Goal: Task Accomplishment & Management: Use online tool/utility

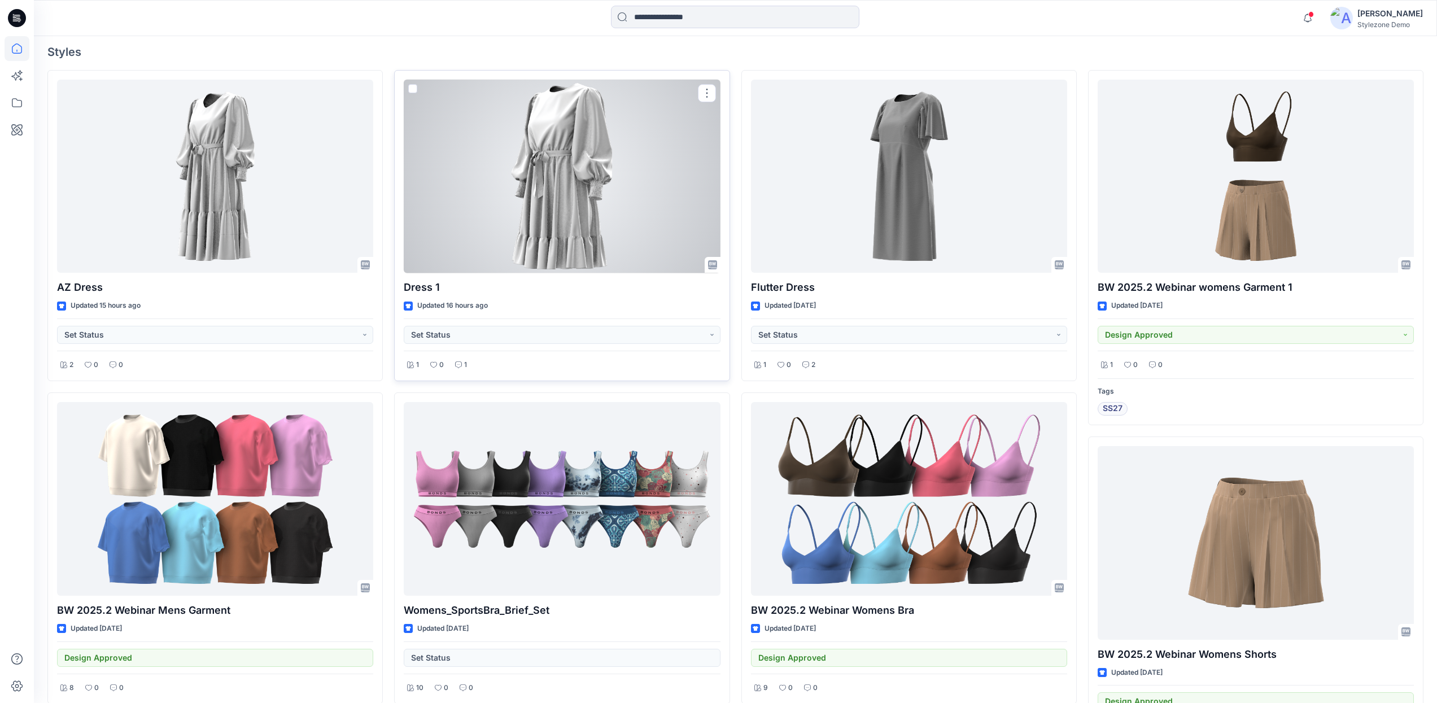
scroll to position [208, 0]
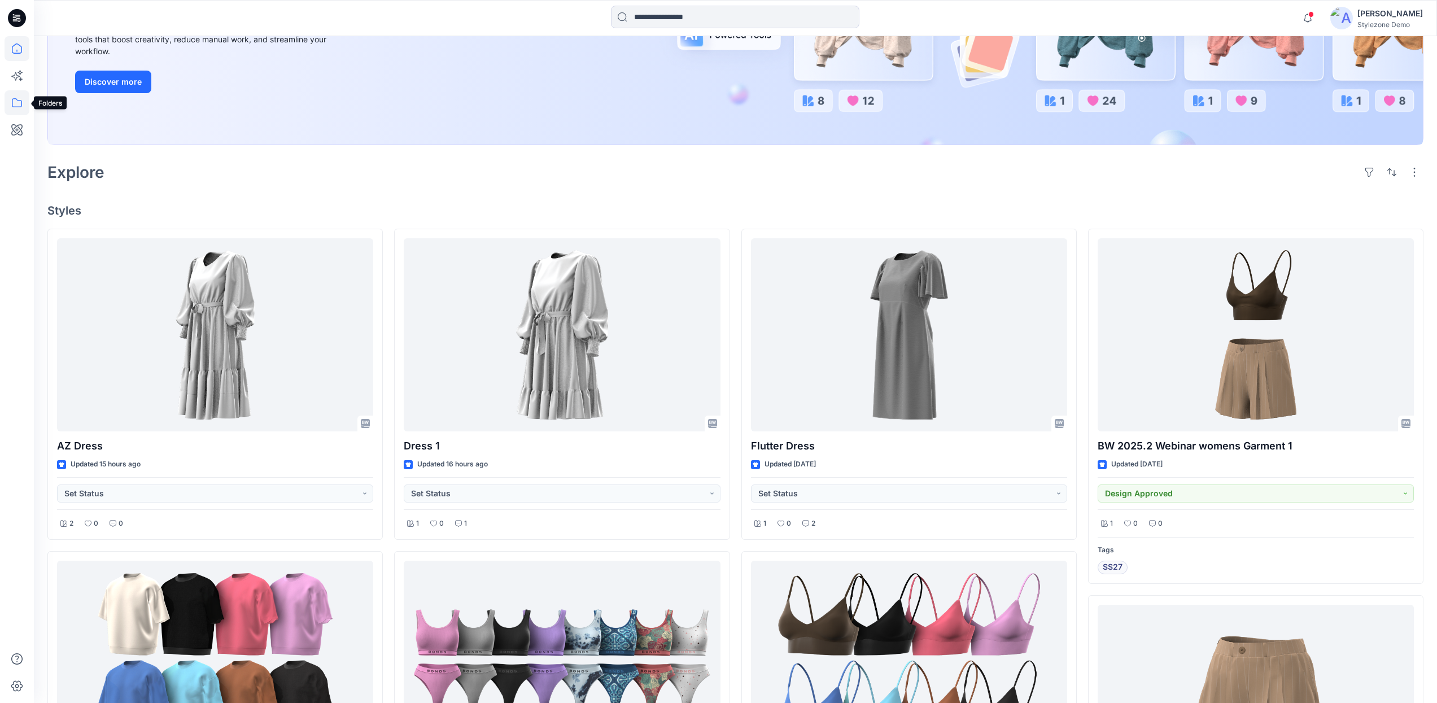
click at [11, 103] on icon at bounding box center [17, 102] width 25 height 25
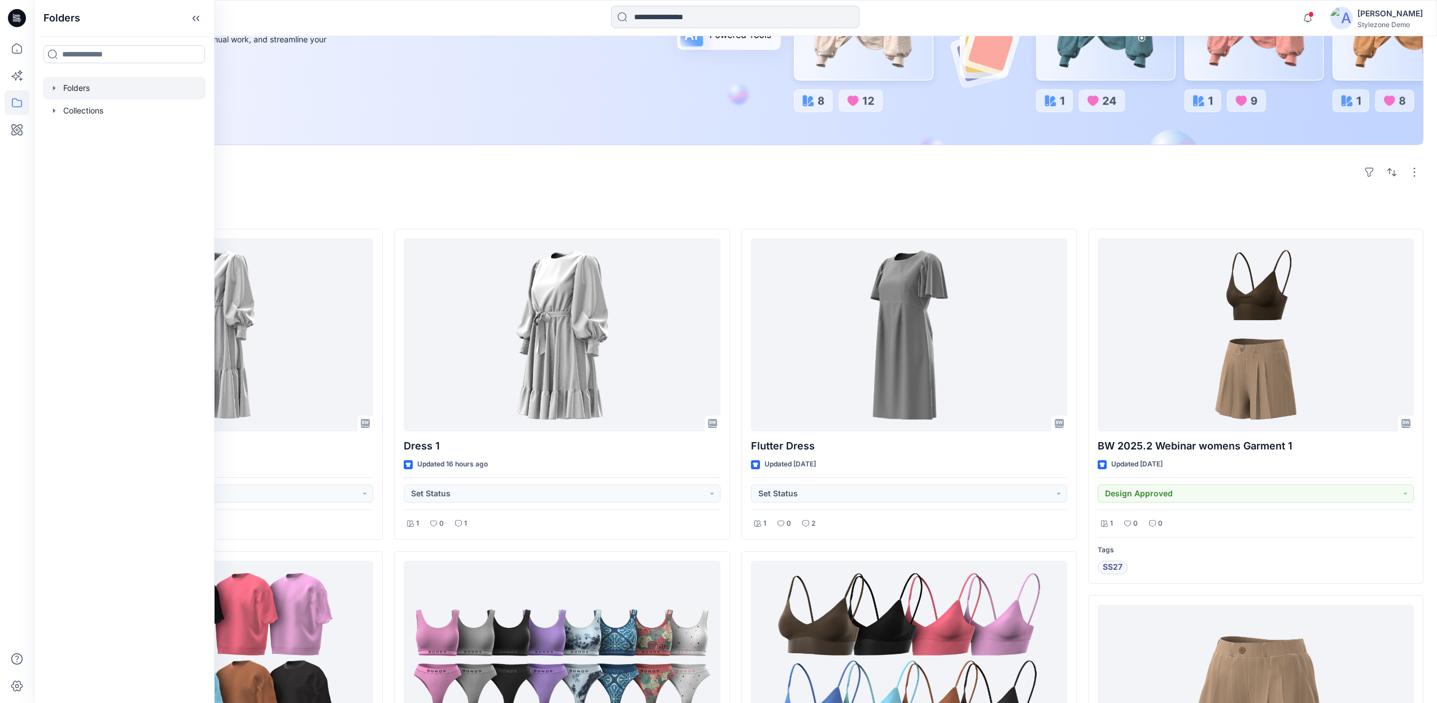
click at [55, 86] on icon "button" at bounding box center [54, 88] width 9 height 9
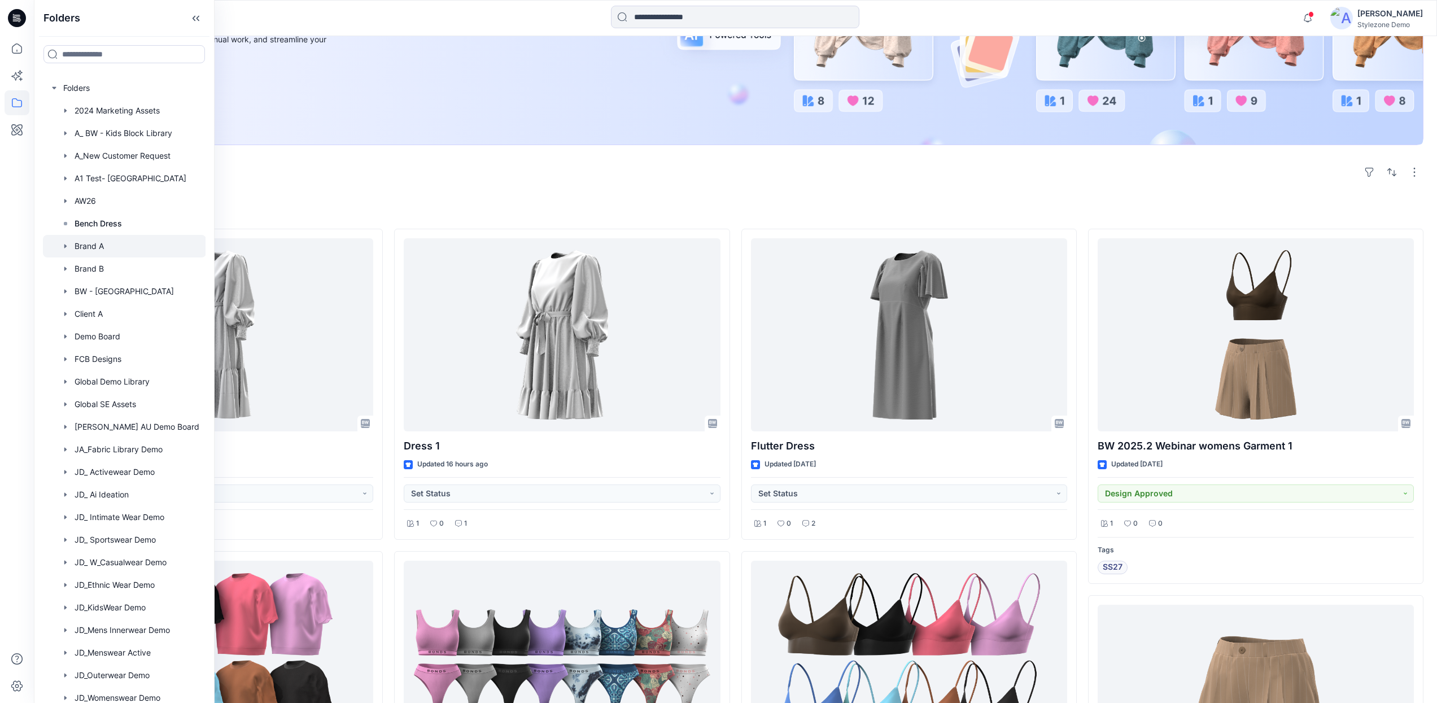
click at [134, 254] on div at bounding box center [124, 246] width 163 height 23
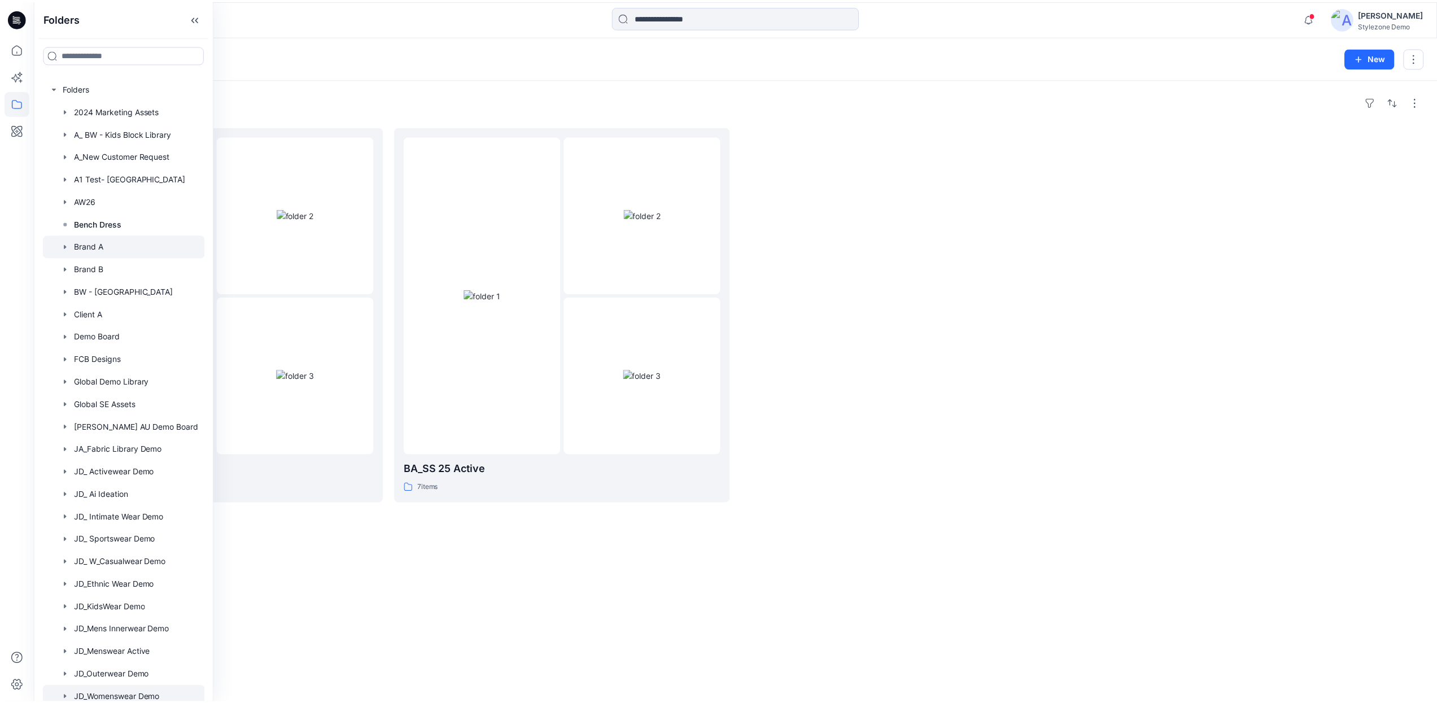
scroll to position [118, 0]
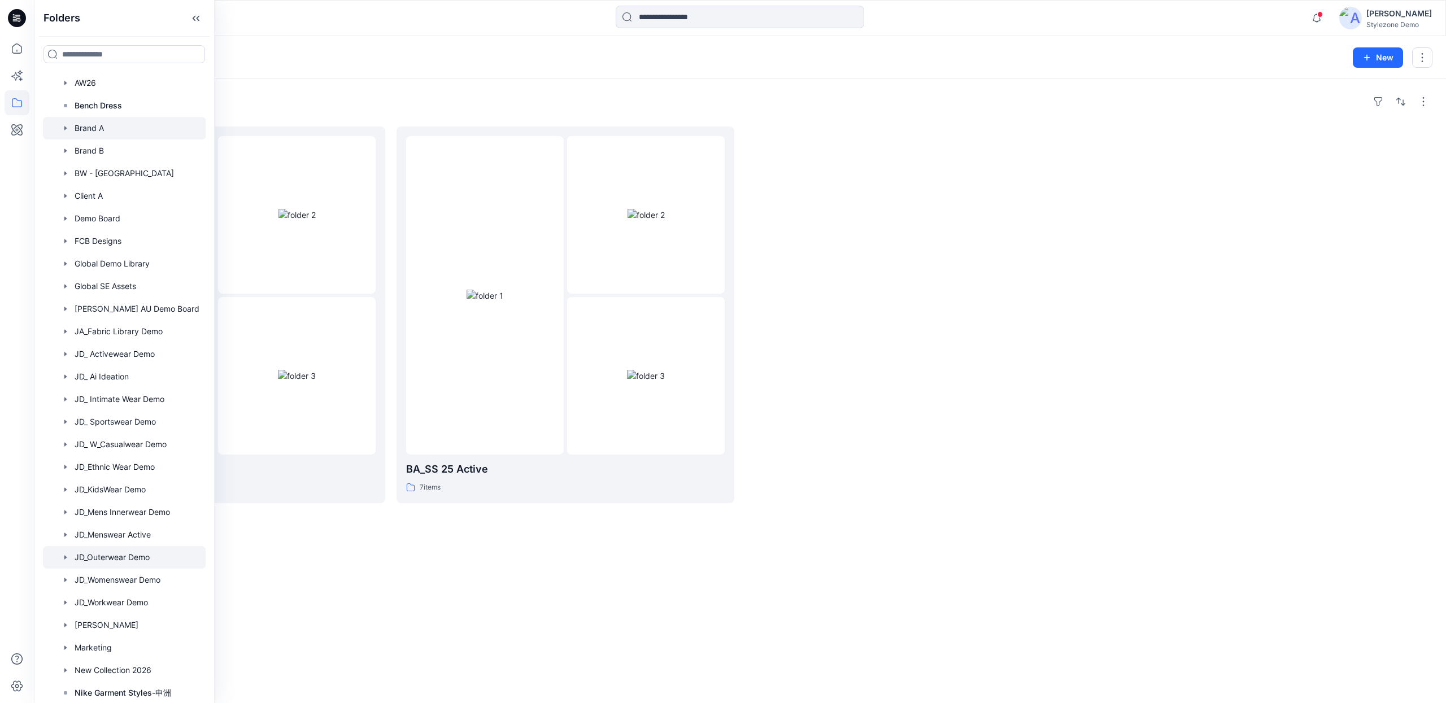
click at [141, 558] on div at bounding box center [124, 557] width 163 height 23
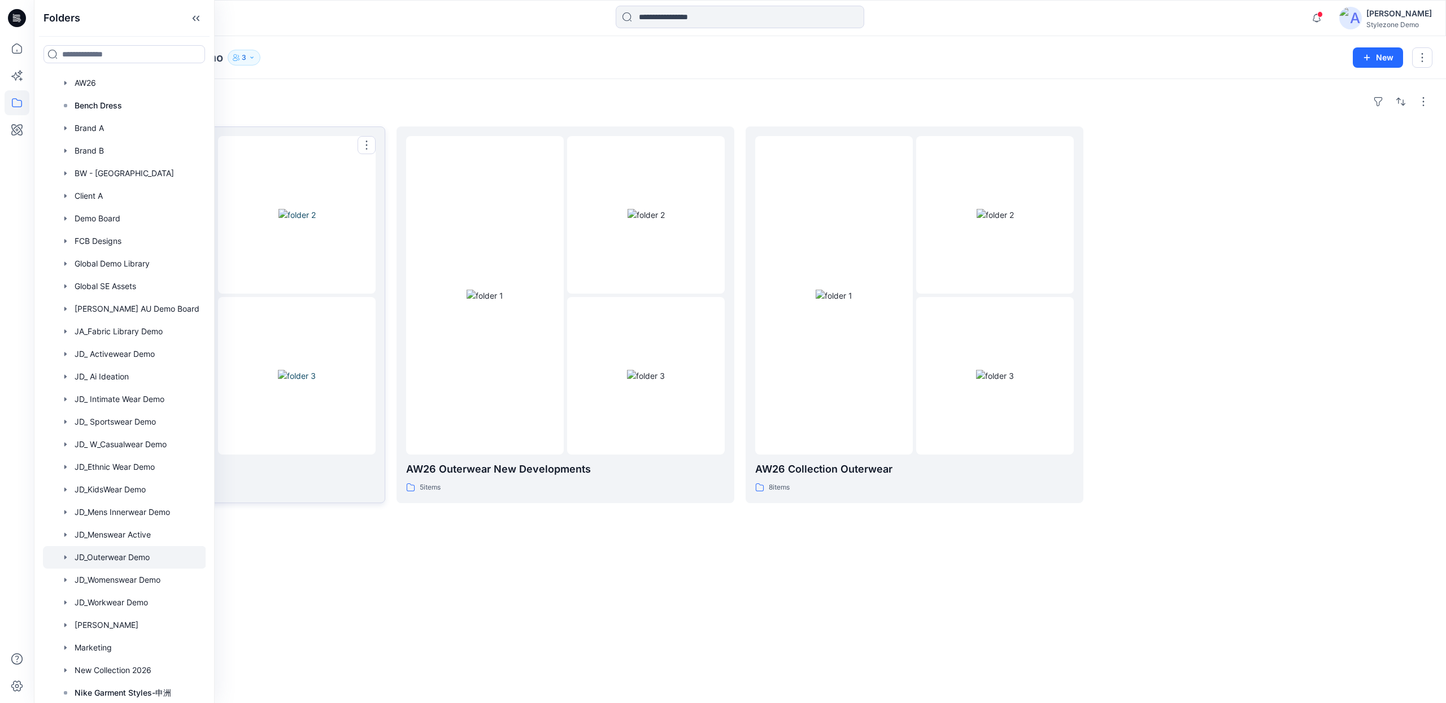
click at [338, 452] on div at bounding box center [297, 376] width 158 height 158
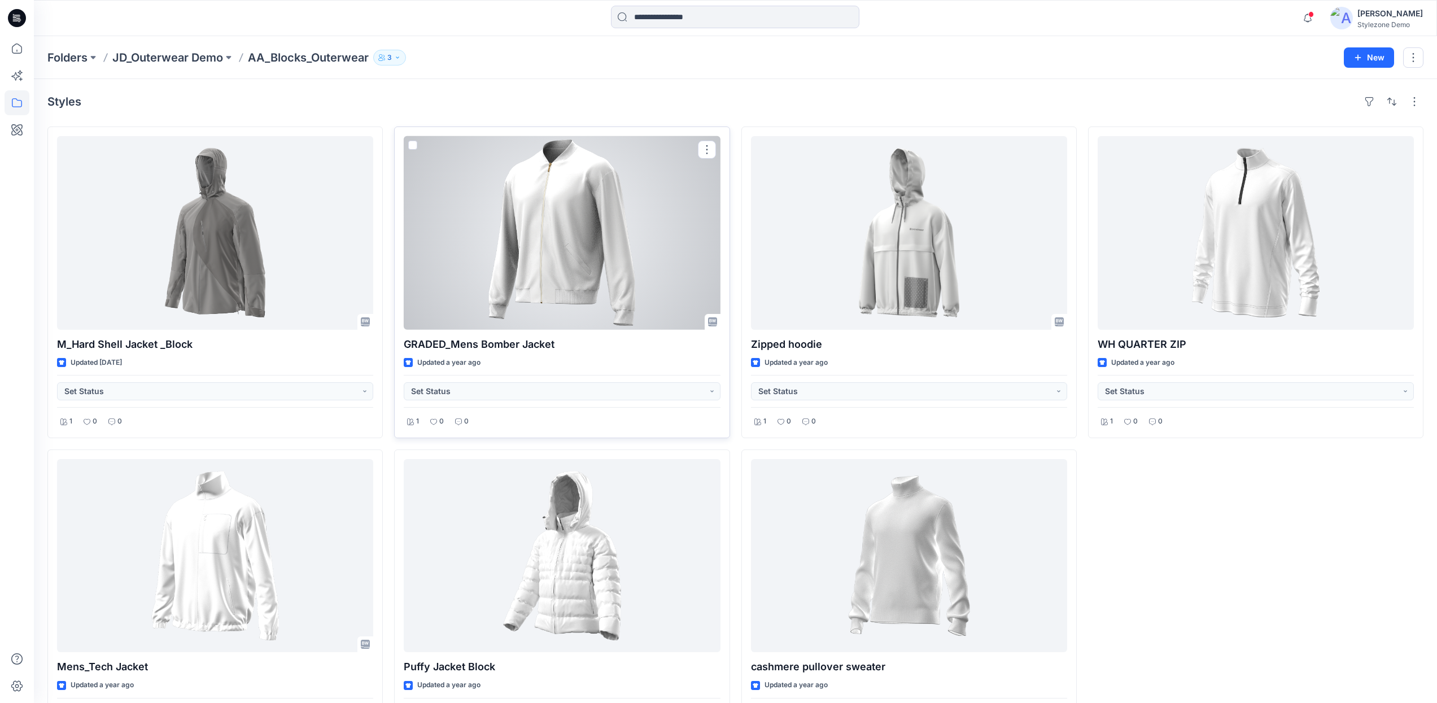
click at [413, 146] on span at bounding box center [412, 145] width 9 height 9
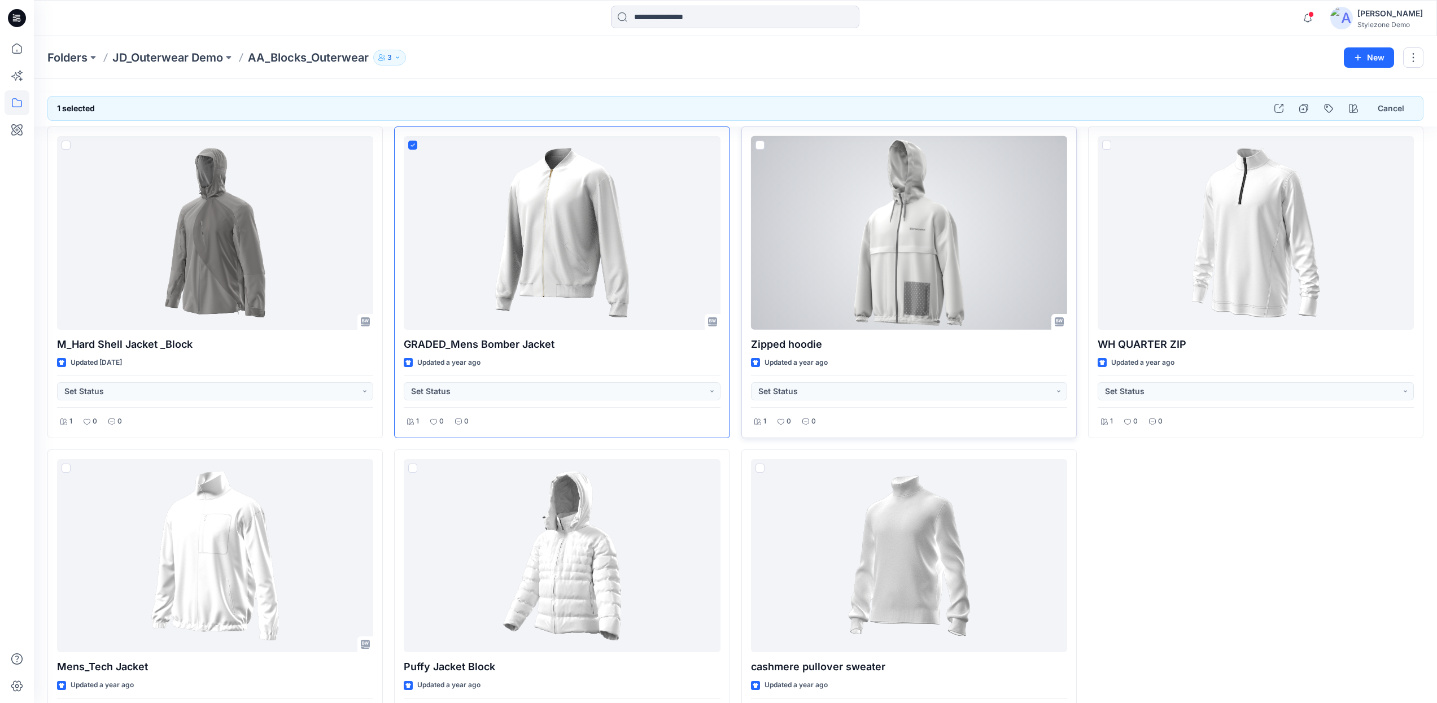
click at [762, 144] on span at bounding box center [760, 145] width 9 height 9
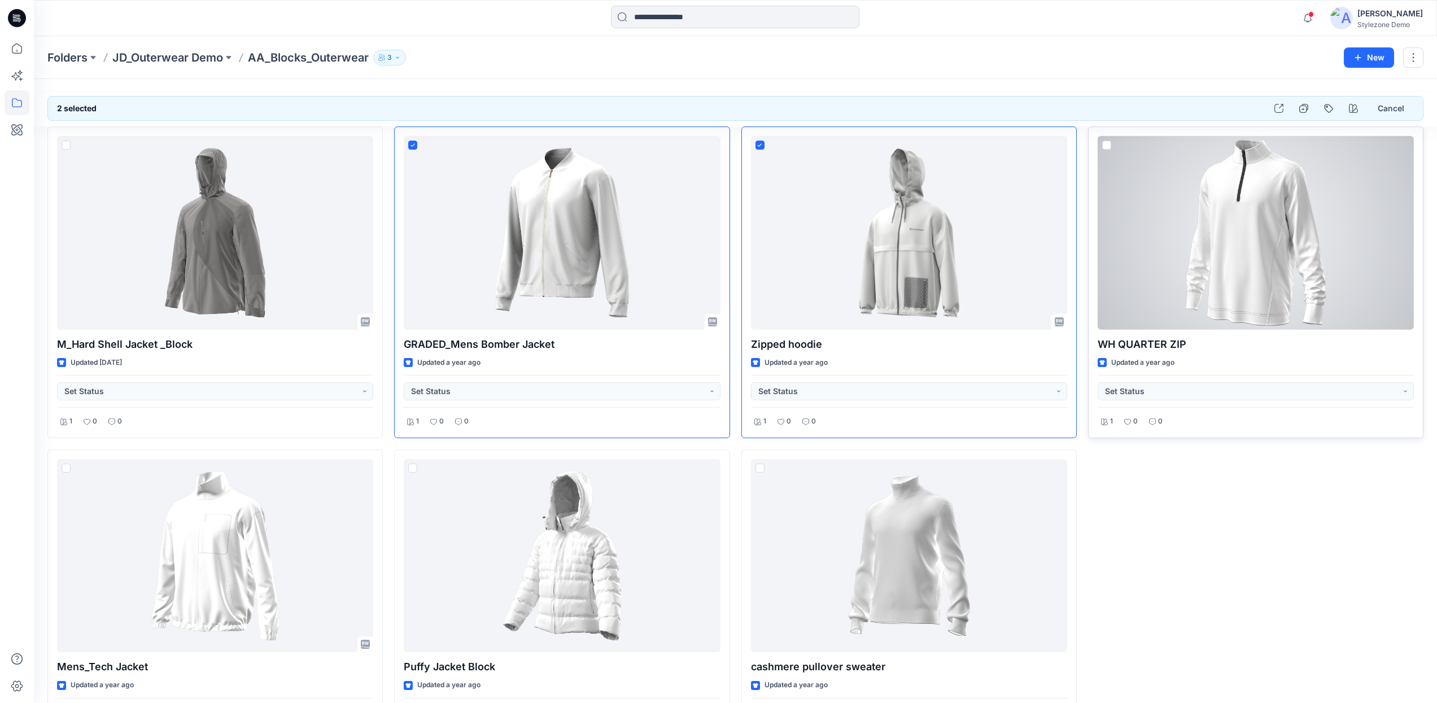
click at [1110, 142] on span at bounding box center [1106, 145] width 9 height 9
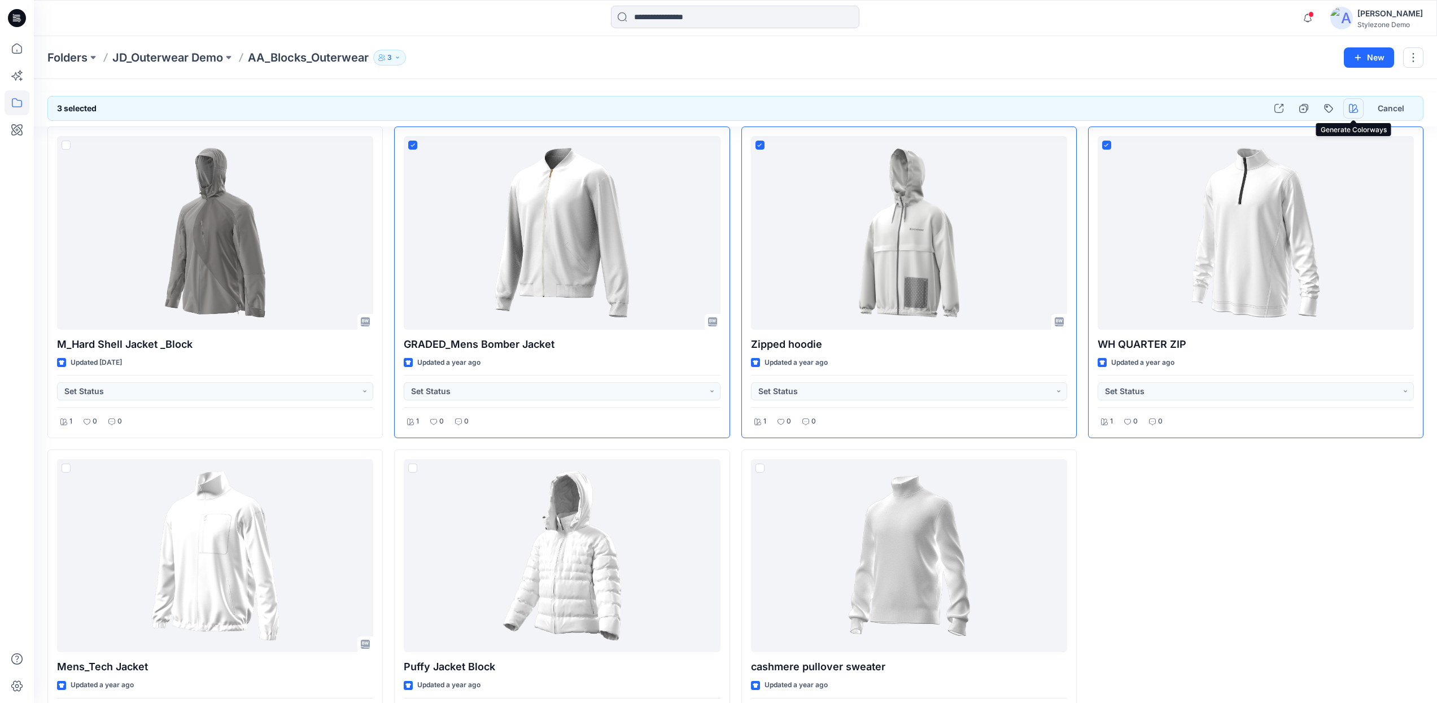
click at [1350, 110] on icon "button" at bounding box center [1353, 108] width 9 height 9
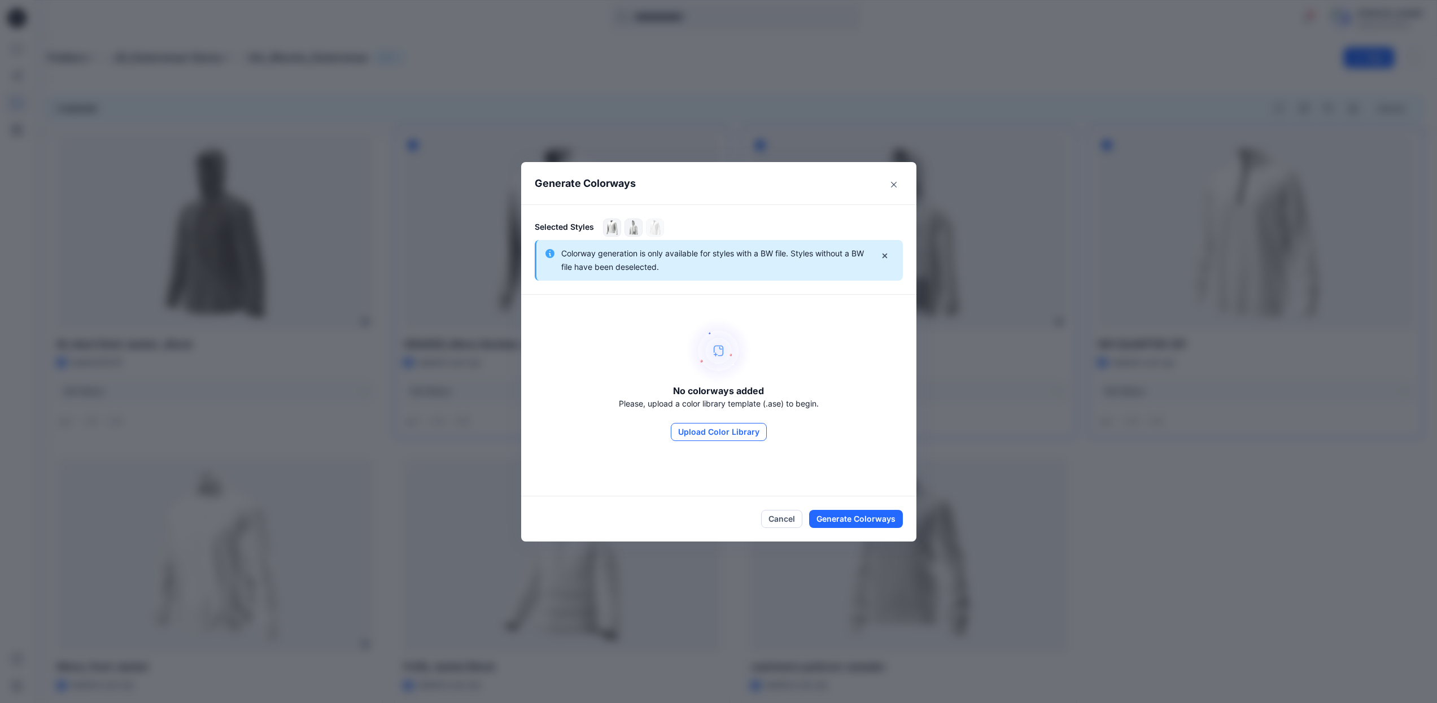
click at [722, 435] on button "Upload Color Library" at bounding box center [719, 432] width 96 height 18
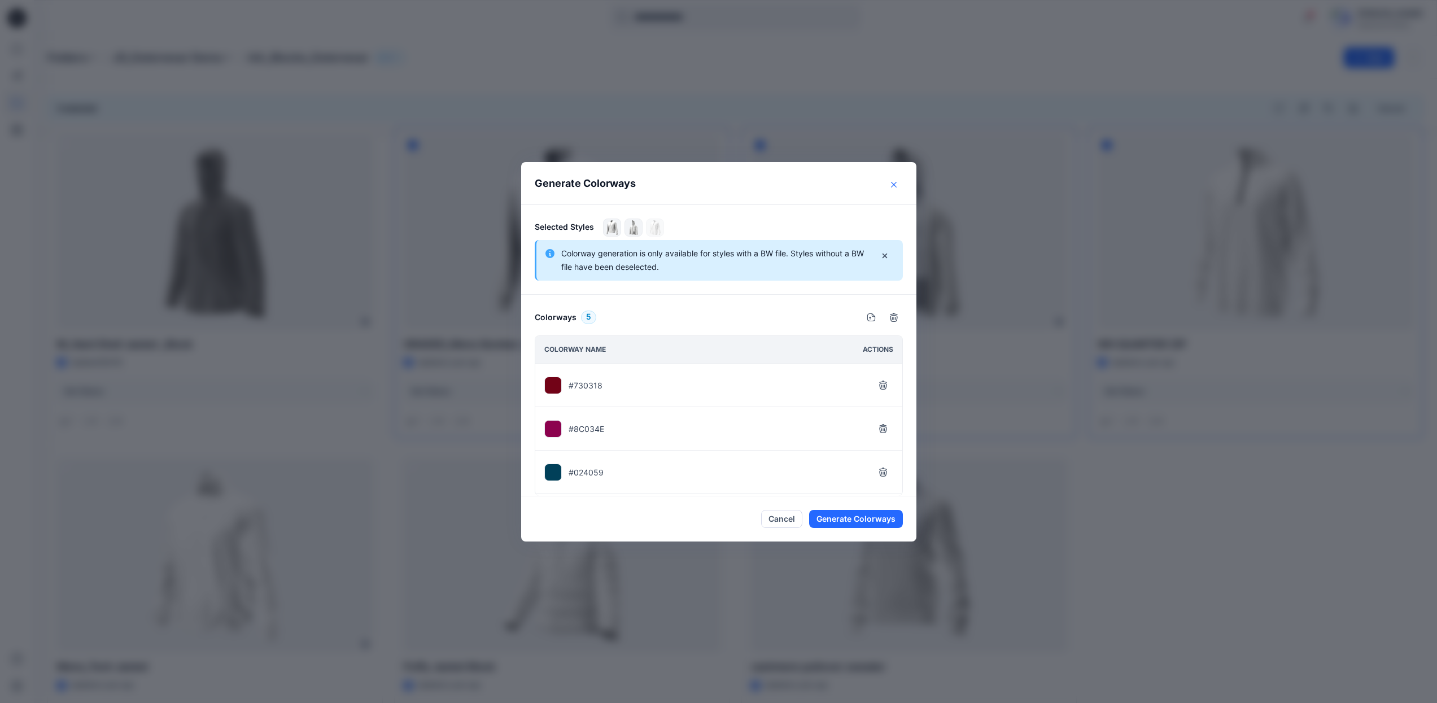
click at [896, 189] on button "Close" at bounding box center [894, 185] width 18 height 18
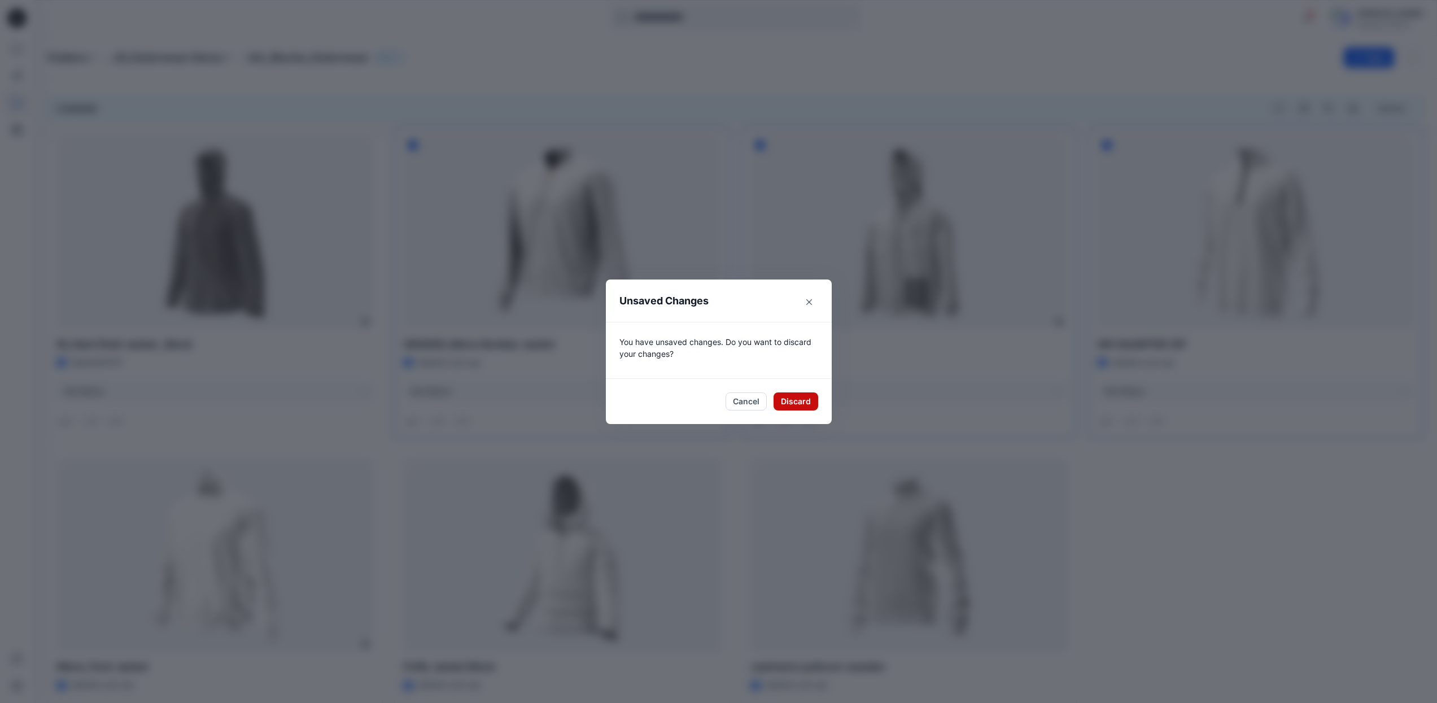
click at [800, 404] on button "Discard" at bounding box center [796, 401] width 45 height 18
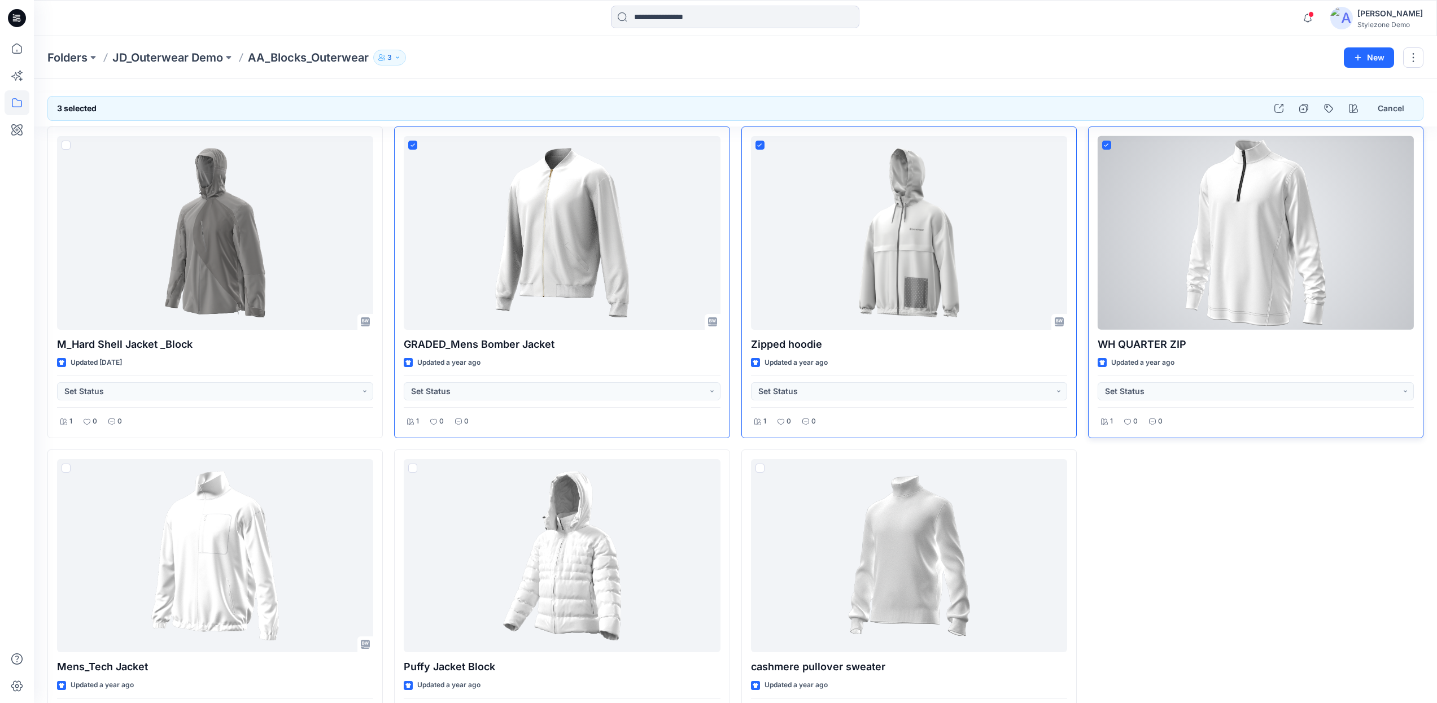
click at [1106, 147] on span at bounding box center [1106, 145] width 9 height 9
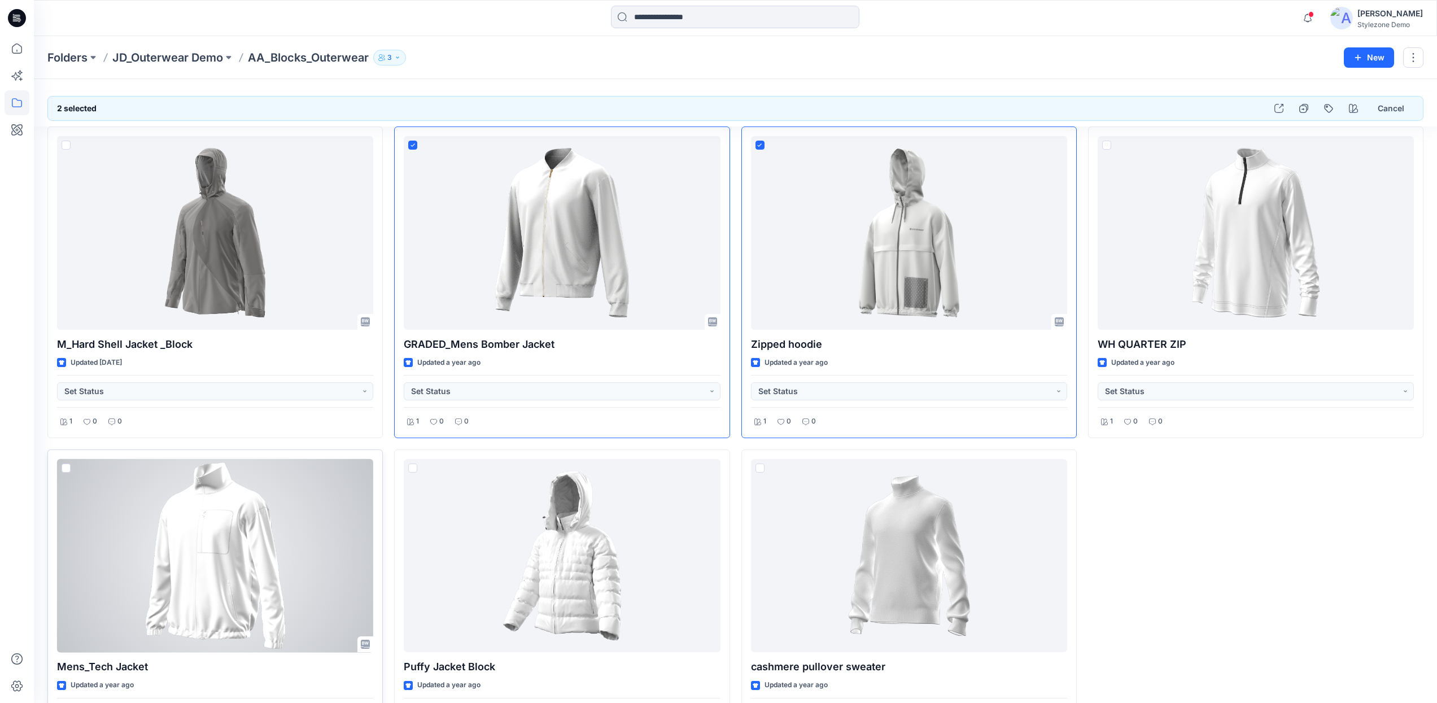
click at [68, 467] on span at bounding box center [66, 468] width 9 height 9
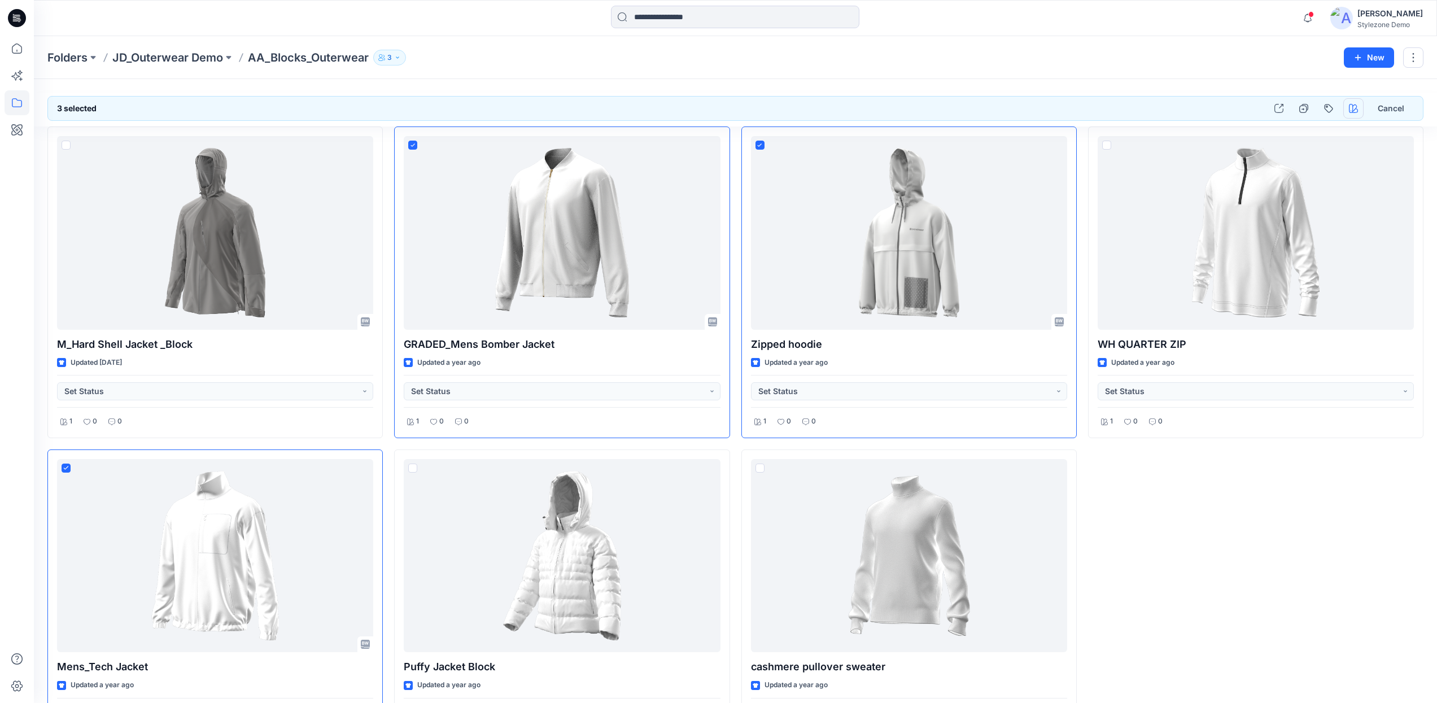
click at [1354, 111] on icon "button" at bounding box center [1353, 108] width 9 height 9
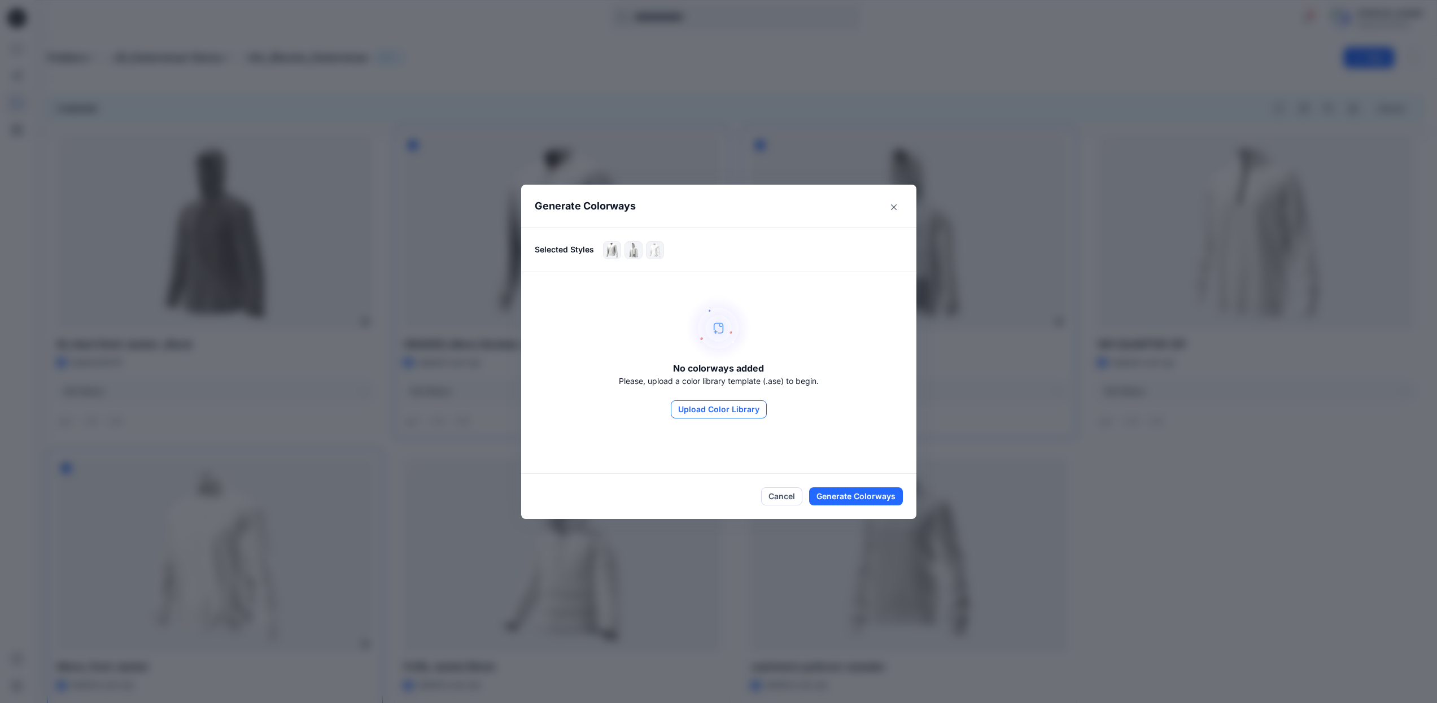
click at [715, 408] on button "Upload Color Library" at bounding box center [719, 409] width 96 height 18
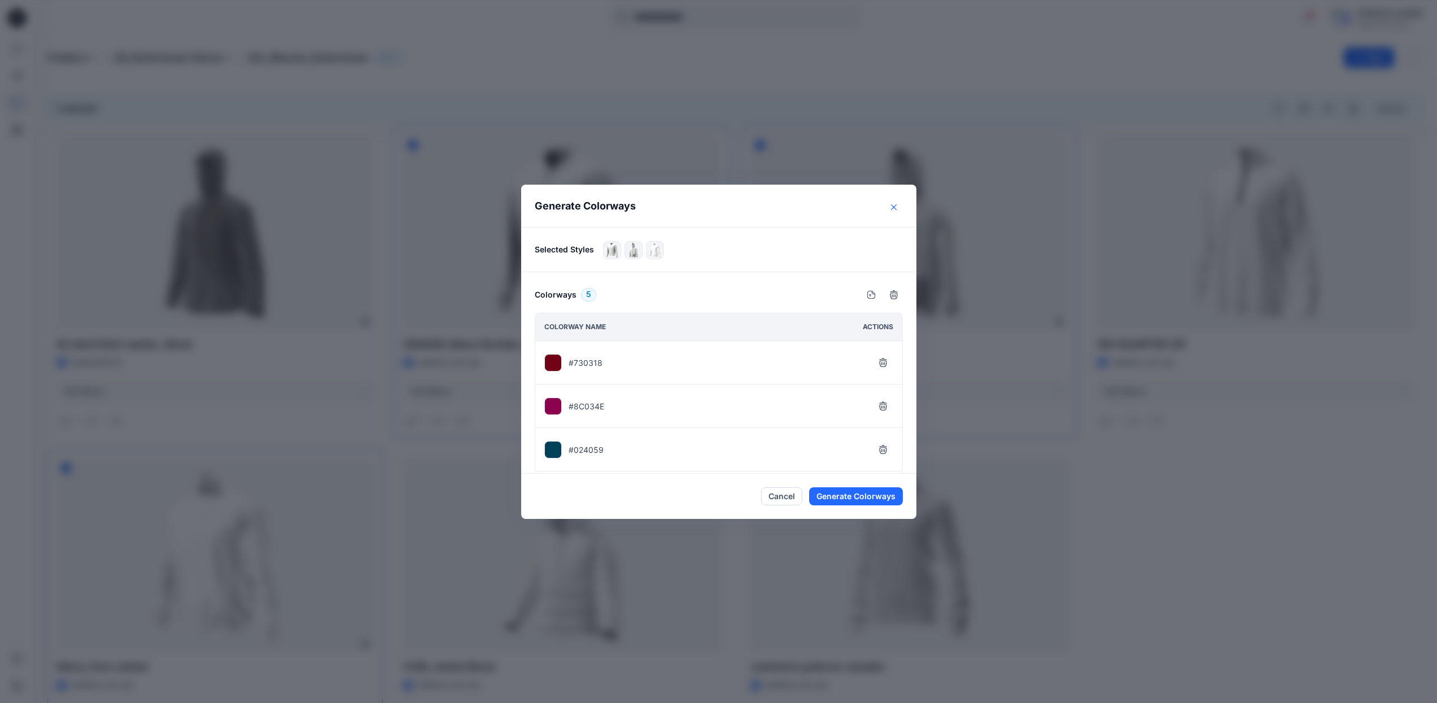
click at [903, 208] on button "Close" at bounding box center [894, 207] width 18 height 18
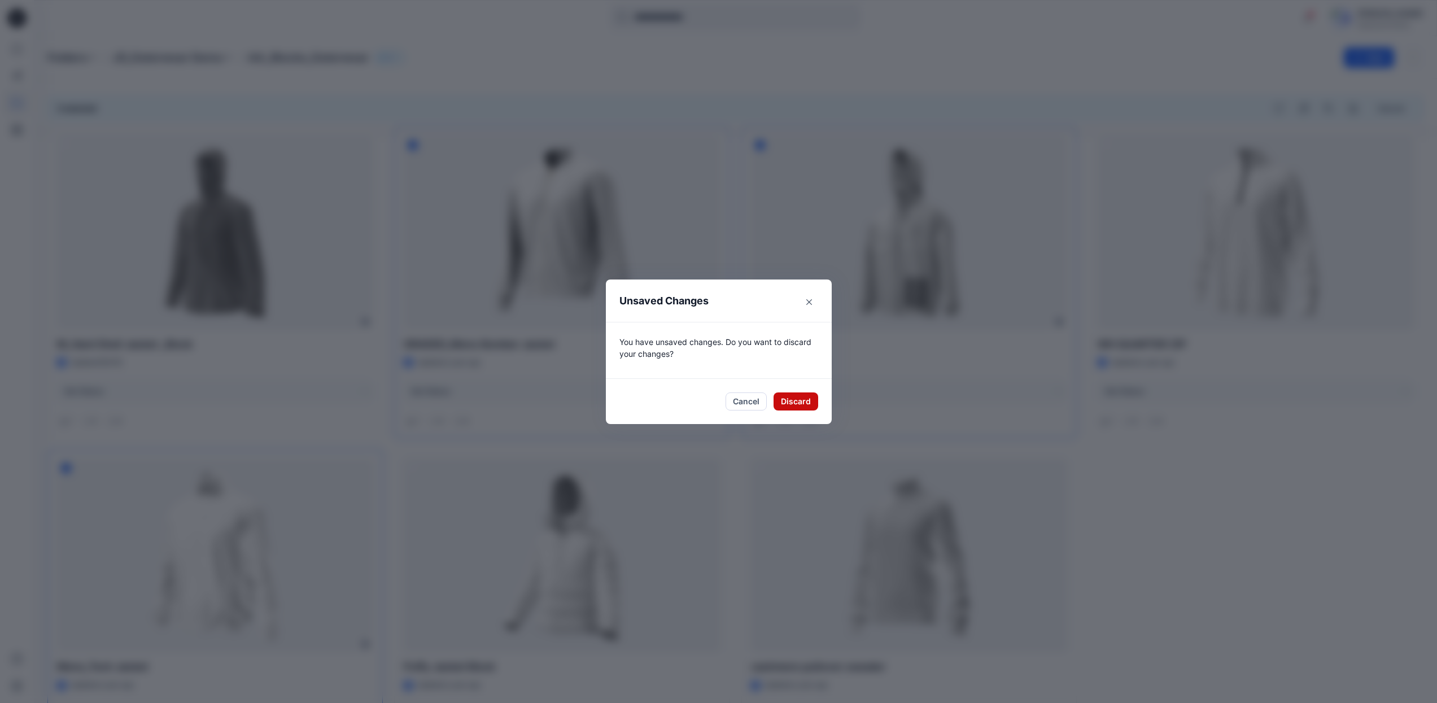
click at [801, 408] on button "Discard" at bounding box center [796, 401] width 45 height 18
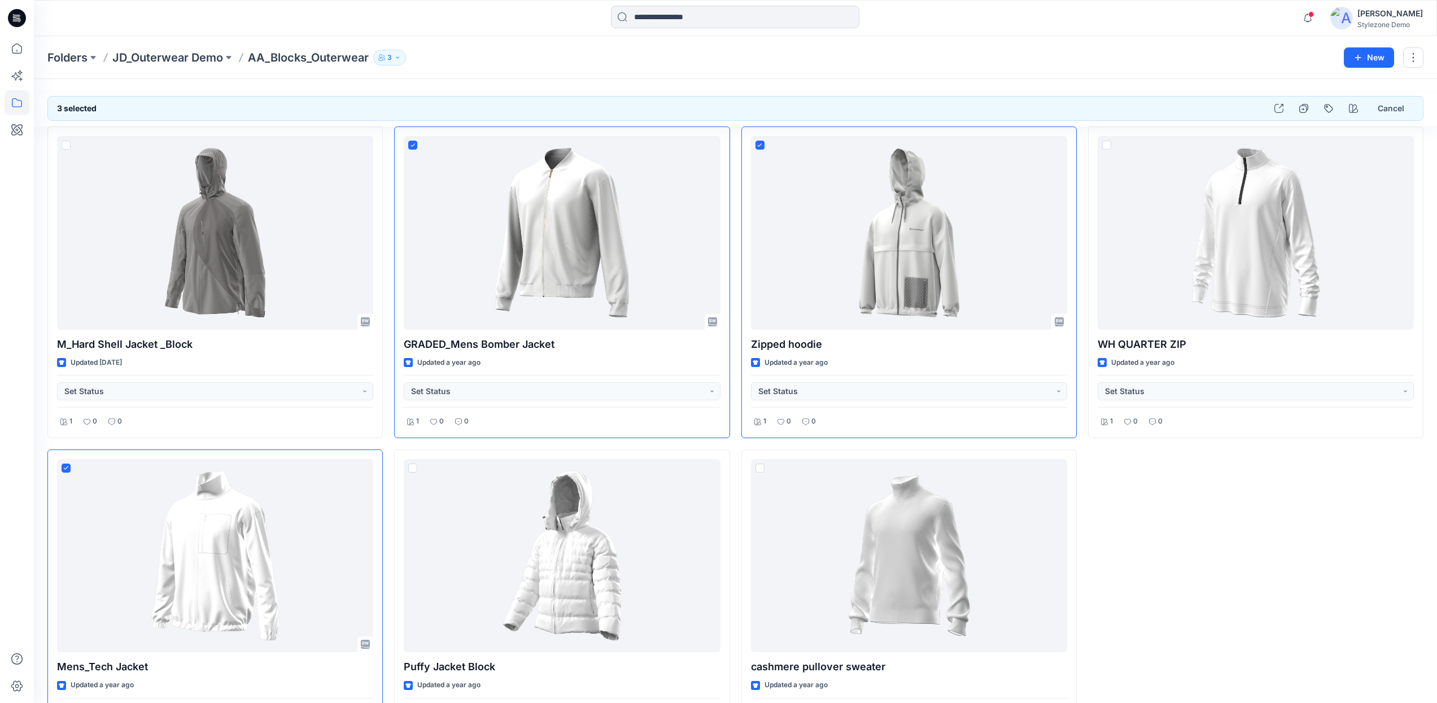
click at [1144, 526] on div "WH QUARTER ZIP Updated a year ago Set Status 1 0 0" at bounding box center [1255, 443] width 335 height 635
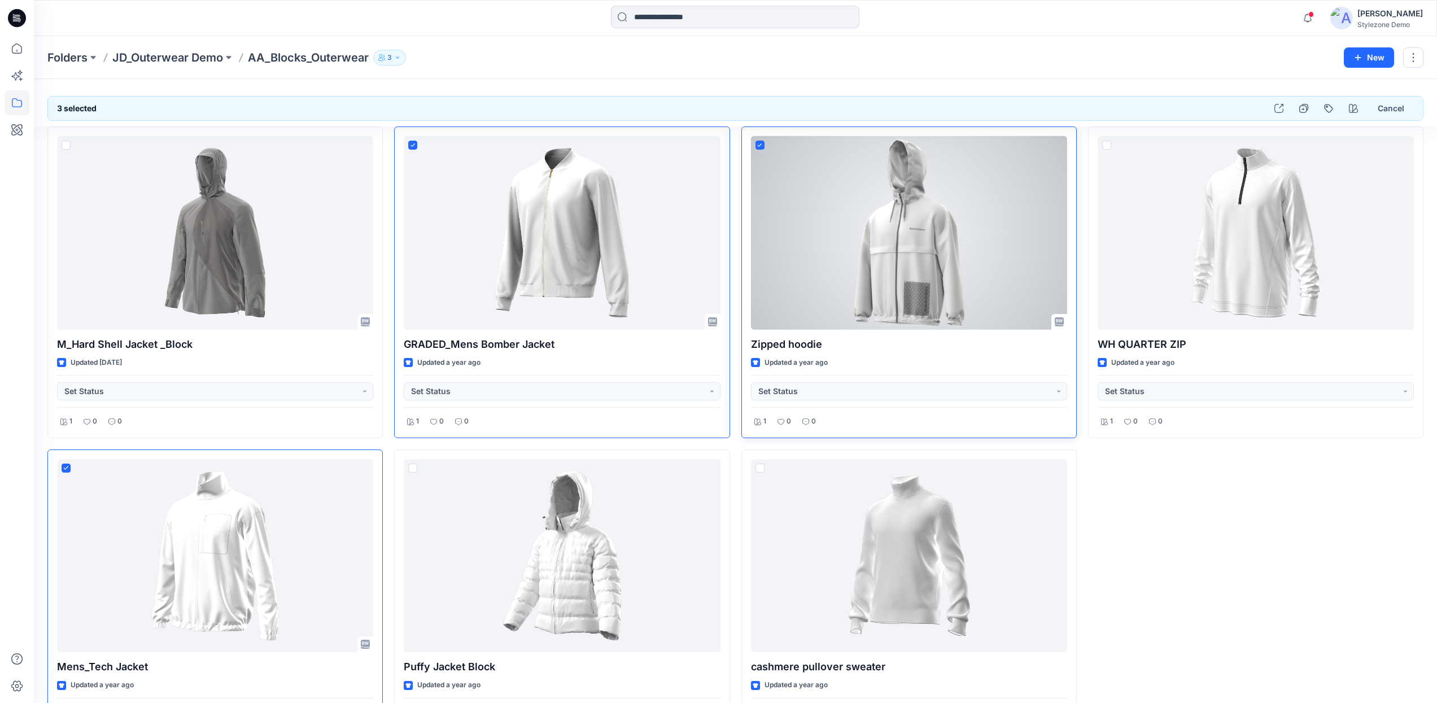
click at [854, 191] on div at bounding box center [909, 233] width 316 height 194
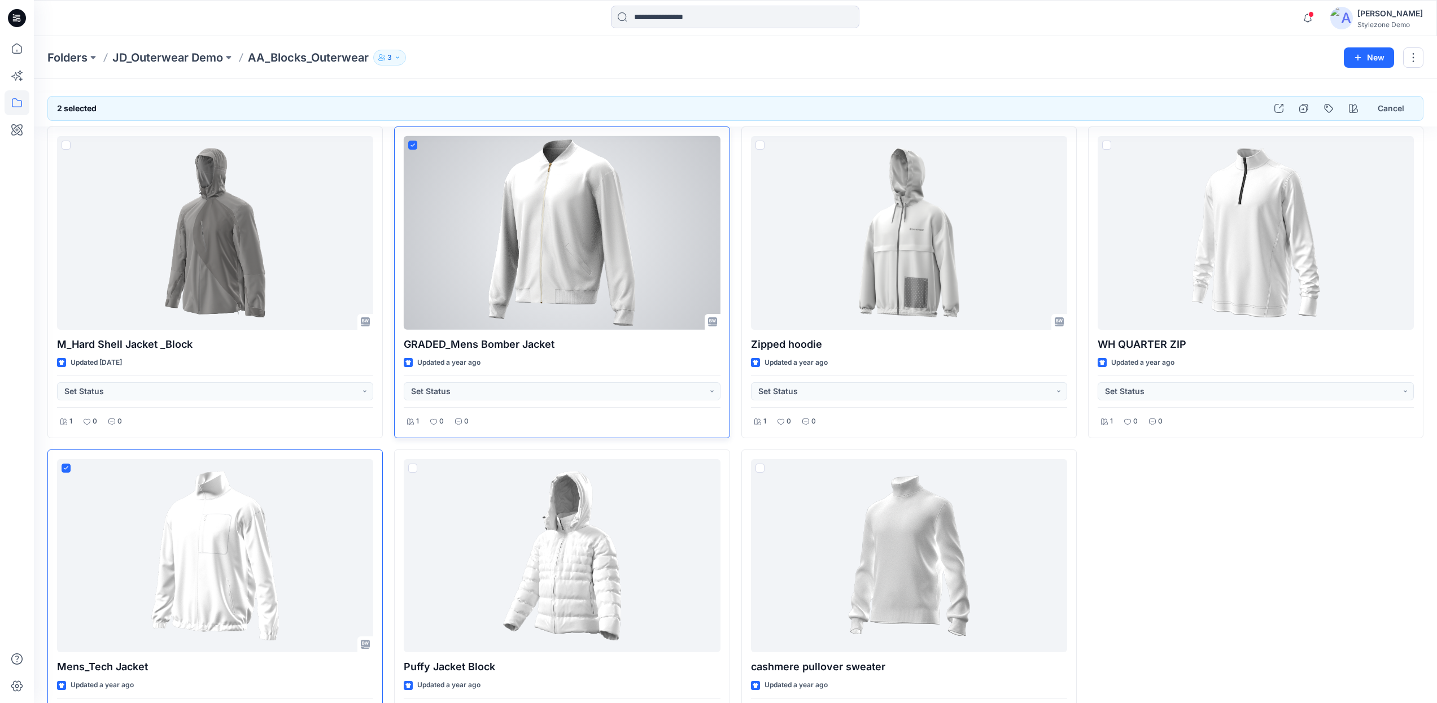
click at [481, 151] on div at bounding box center [562, 233] width 316 height 194
